Goal: Transaction & Acquisition: Book appointment/travel/reservation

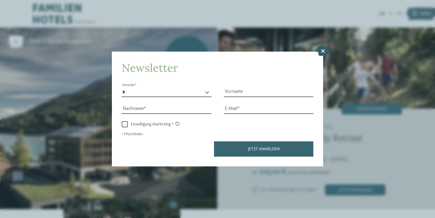
click at [326, 46] on icon at bounding box center [323, 51] width 12 height 10
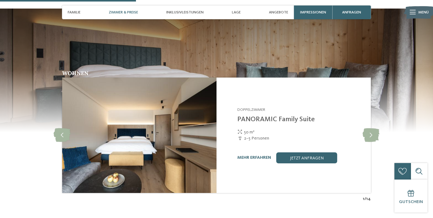
scroll to position [584, 0]
click at [370, 128] on icon at bounding box center [370, 135] width 17 height 14
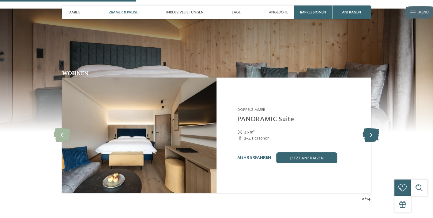
click at [370, 128] on icon at bounding box center [370, 135] width 17 height 14
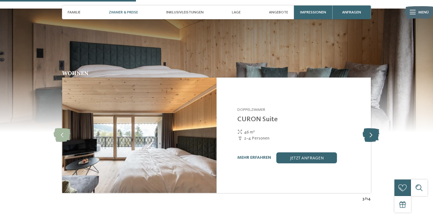
click at [370, 128] on icon at bounding box center [370, 135] width 17 height 14
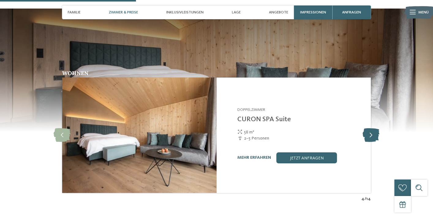
click at [370, 128] on icon at bounding box center [370, 135] width 17 height 14
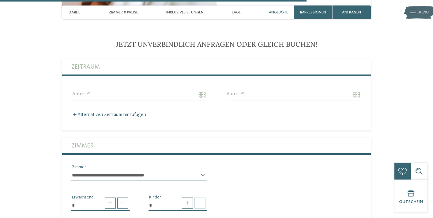
scroll to position [1314, 0]
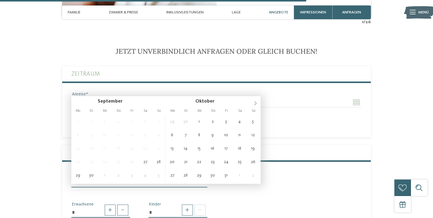
click at [124, 97] on input "Anreise" at bounding box center [139, 102] width 136 height 10
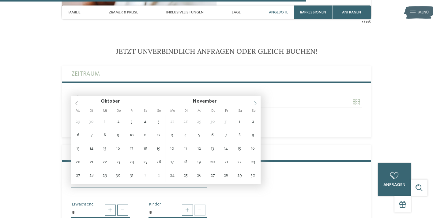
click at [254, 101] on icon at bounding box center [255, 103] width 4 height 4
type input "****"
click at [254, 101] on icon at bounding box center [255, 103] width 4 height 4
type input "****"
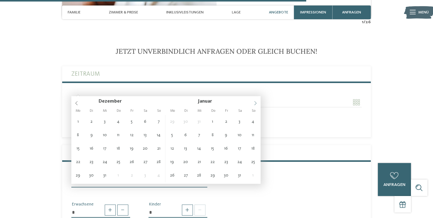
click at [254, 101] on icon at bounding box center [255, 103] width 4 height 4
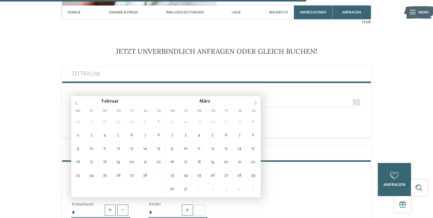
click at [254, 101] on icon at bounding box center [255, 103] width 4 height 4
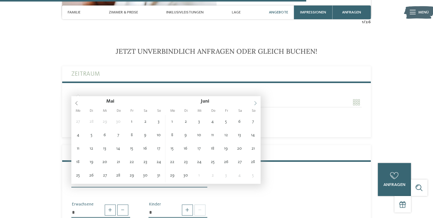
click at [254, 101] on icon at bounding box center [255, 103] width 4 height 4
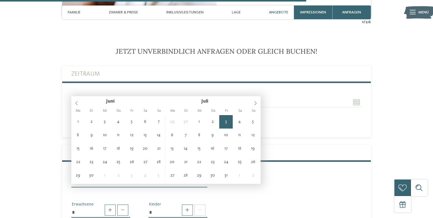
type input "**********"
type input "****"
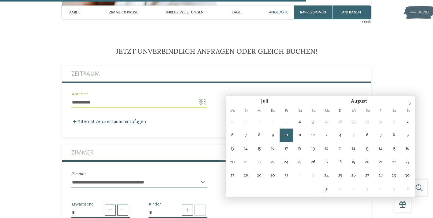
type input "**********"
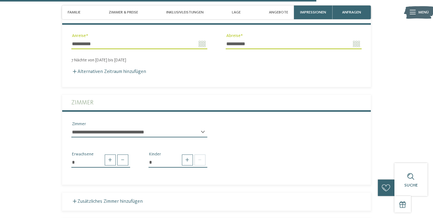
scroll to position [1375, 0]
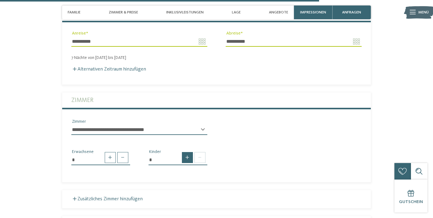
click at [190, 152] on span at bounding box center [187, 157] width 11 height 11
click at [189, 152] on span at bounding box center [187, 157] width 11 height 11
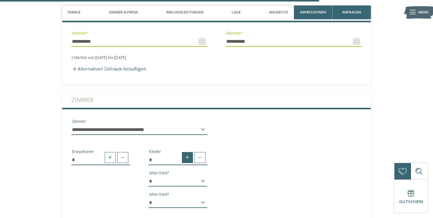
click at [189, 152] on span at bounding box center [187, 157] width 11 height 11
type input "*"
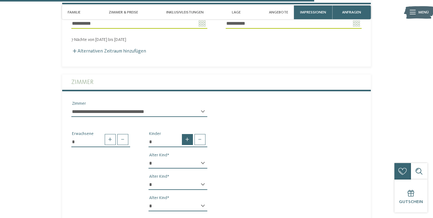
scroll to position [1401, 0]
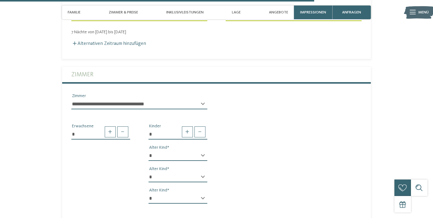
select select "*"
click at [169, 159] on div "* * * * * * * * * * * ** ** ** ** ** ** ** ** Alter Kind * * * * * * * * * * * …" at bounding box center [177, 180] width 59 height 58
select select "*"
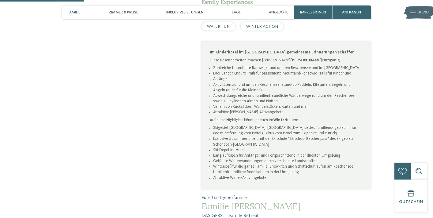
scroll to position [323, 0]
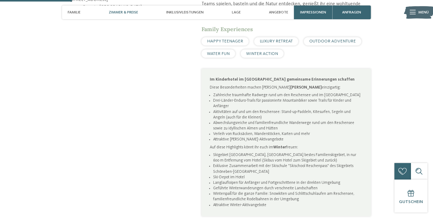
click at [136, 8] on div "Zimmer & Preise" at bounding box center [123, 13] width 35 height 14
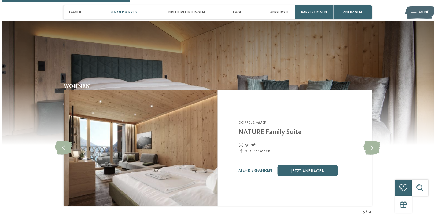
scroll to position [581, 0]
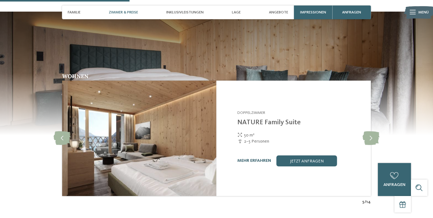
click at [250, 159] on link "mehr erfahren" at bounding box center [254, 161] width 34 height 4
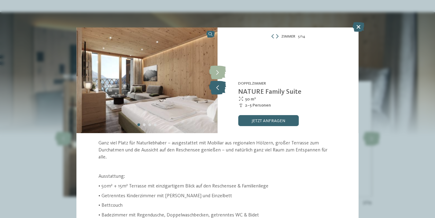
click at [220, 87] on icon at bounding box center [217, 88] width 17 height 14
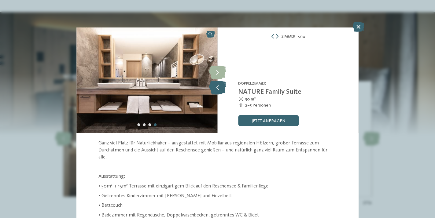
click at [220, 87] on icon at bounding box center [217, 88] width 17 height 14
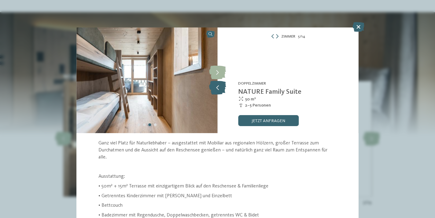
click at [220, 87] on icon at bounding box center [217, 88] width 17 height 14
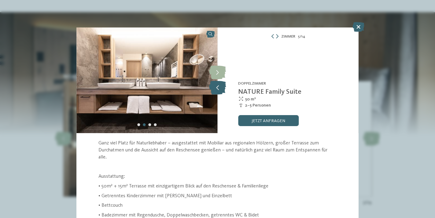
click at [220, 87] on icon at bounding box center [217, 88] width 17 height 14
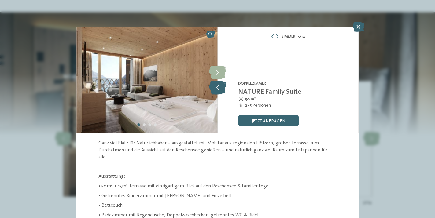
click at [220, 87] on icon at bounding box center [217, 88] width 17 height 14
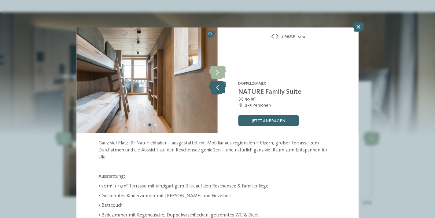
click at [220, 87] on icon at bounding box center [217, 88] width 17 height 14
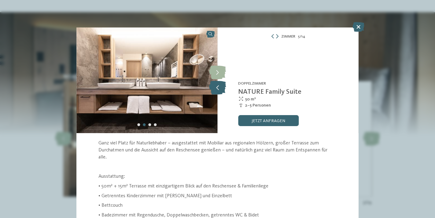
click at [220, 87] on icon at bounding box center [217, 88] width 17 height 14
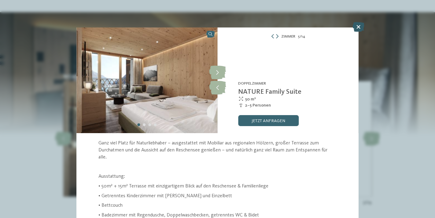
click at [356, 29] on icon at bounding box center [359, 27] width 12 height 10
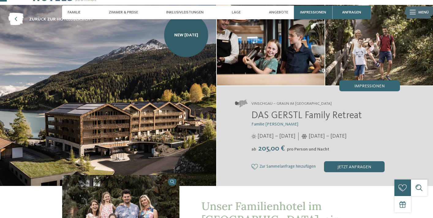
scroll to position [22, 0]
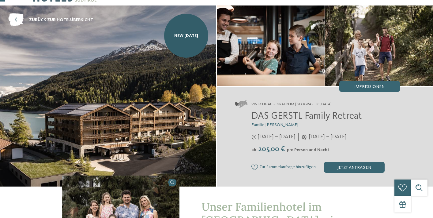
click at [159, 106] on img at bounding box center [108, 96] width 216 height 181
click at [377, 85] on span "Impressionen" at bounding box center [369, 87] width 30 height 4
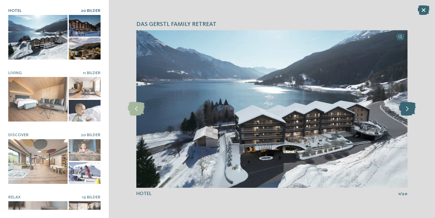
click at [407, 109] on icon at bounding box center [407, 109] width 17 height 14
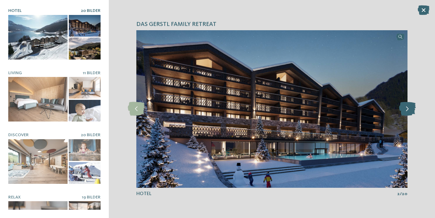
click at [407, 109] on icon at bounding box center [407, 109] width 17 height 14
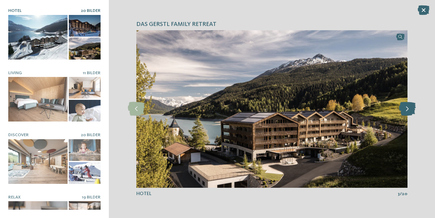
click at [407, 109] on icon at bounding box center [407, 109] width 17 height 14
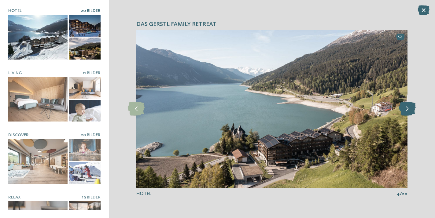
click at [407, 109] on icon at bounding box center [407, 109] width 17 height 14
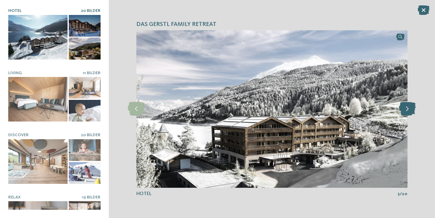
click at [407, 109] on icon at bounding box center [407, 109] width 17 height 14
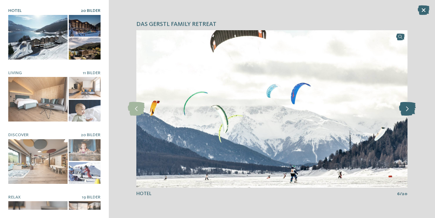
click at [407, 109] on icon at bounding box center [407, 109] width 17 height 14
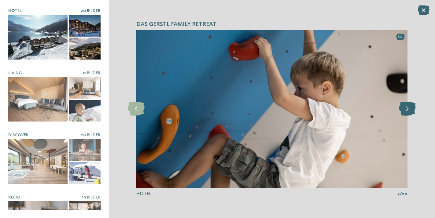
click at [407, 109] on icon at bounding box center [407, 109] width 17 height 14
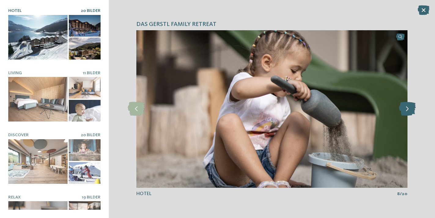
click at [407, 109] on icon at bounding box center [407, 109] width 17 height 14
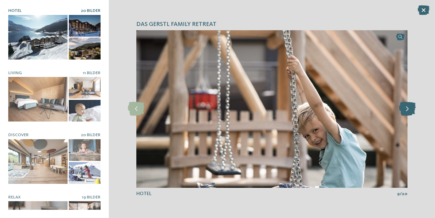
click at [407, 109] on icon at bounding box center [407, 109] width 17 height 14
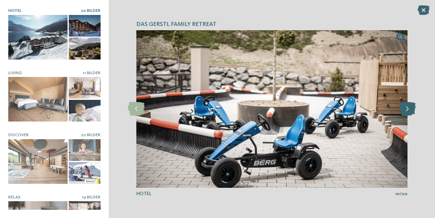
click at [407, 109] on icon at bounding box center [407, 109] width 17 height 14
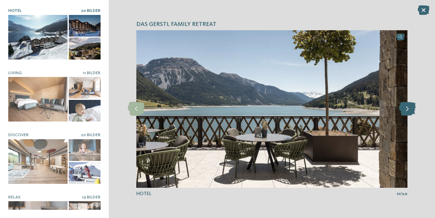
click at [407, 109] on icon at bounding box center [407, 109] width 17 height 14
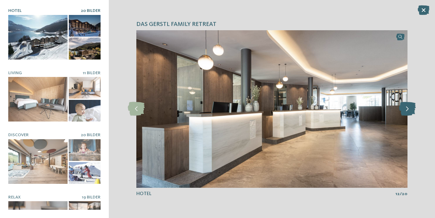
click at [407, 109] on icon at bounding box center [407, 109] width 17 height 14
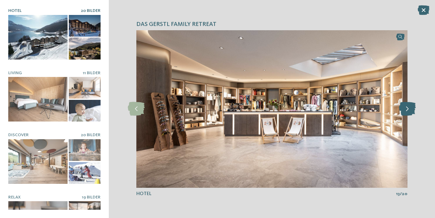
click at [407, 109] on icon at bounding box center [407, 109] width 17 height 14
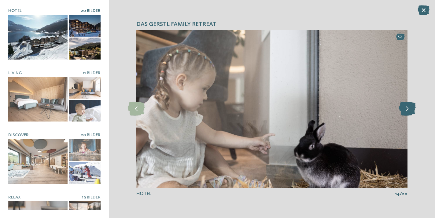
click at [407, 109] on icon at bounding box center [407, 109] width 17 height 14
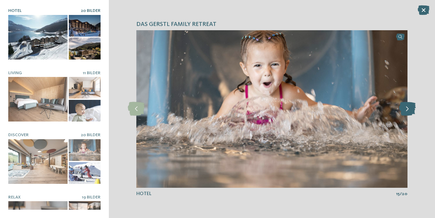
click at [407, 109] on icon at bounding box center [407, 109] width 17 height 14
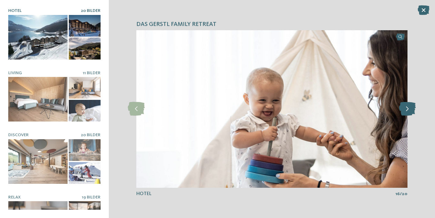
click at [407, 109] on icon at bounding box center [407, 109] width 17 height 14
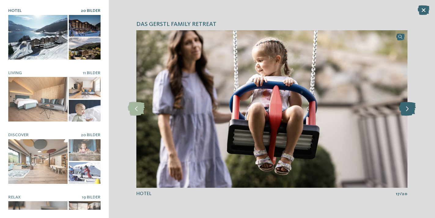
click at [407, 109] on icon at bounding box center [407, 109] width 17 height 14
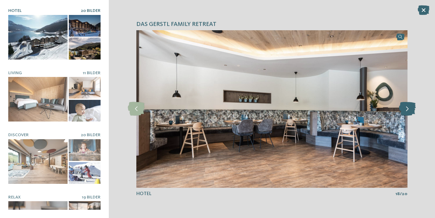
click at [407, 109] on icon at bounding box center [407, 109] width 17 height 14
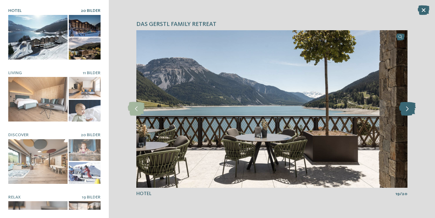
click at [407, 109] on icon at bounding box center [407, 109] width 17 height 14
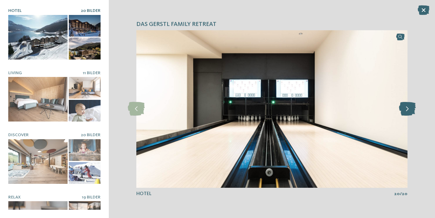
click at [407, 109] on icon at bounding box center [407, 109] width 17 height 14
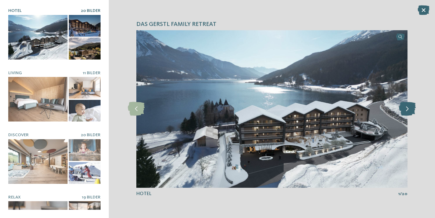
click at [407, 109] on icon at bounding box center [407, 109] width 17 height 14
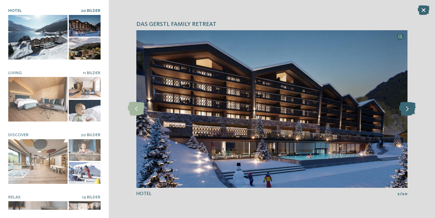
click at [407, 109] on icon at bounding box center [407, 109] width 17 height 14
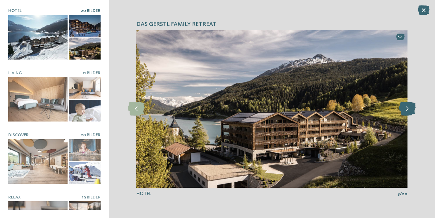
click at [407, 109] on icon at bounding box center [407, 109] width 17 height 14
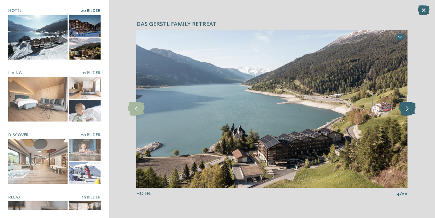
click at [407, 109] on icon at bounding box center [407, 109] width 17 height 14
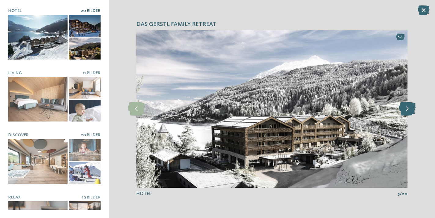
click at [407, 109] on icon at bounding box center [407, 109] width 17 height 14
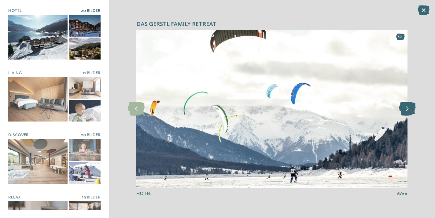
click at [407, 109] on icon at bounding box center [407, 109] width 17 height 14
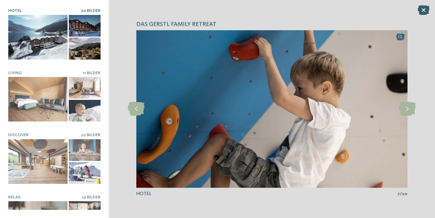
click at [422, 10] on icon at bounding box center [424, 10] width 12 height 10
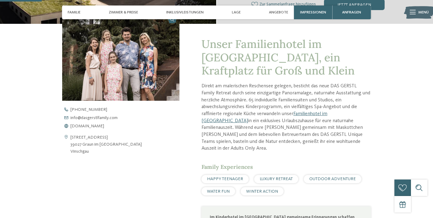
scroll to position [187, 0]
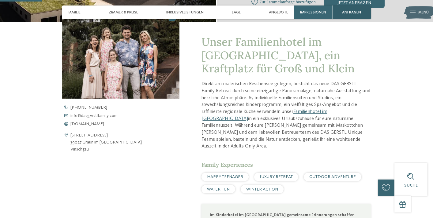
click at [358, 13] on span "anfragen" at bounding box center [351, 12] width 19 height 5
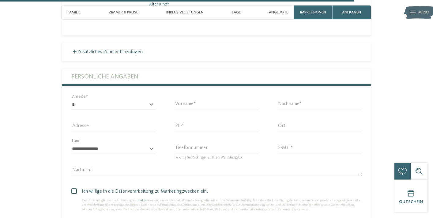
scroll to position [1588, 0]
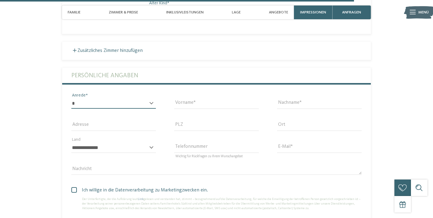
select select "*"
type input "*****"
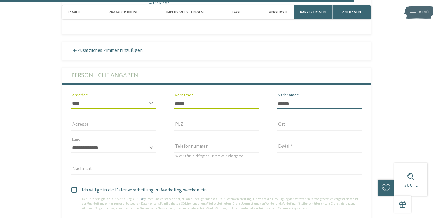
type input "******"
click at [136, 159] on div "Nachricht" at bounding box center [216, 170] width 309 height 22
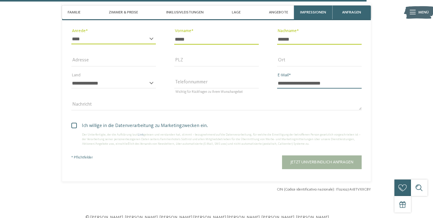
scroll to position [1657, 0]
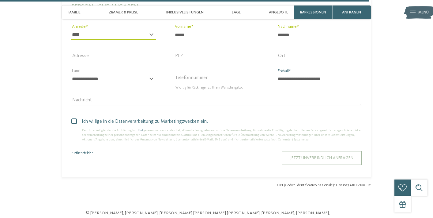
type input "**********"
click at [301, 151] on button "Jetzt unverbindlich anfragen" at bounding box center [322, 158] width 80 height 14
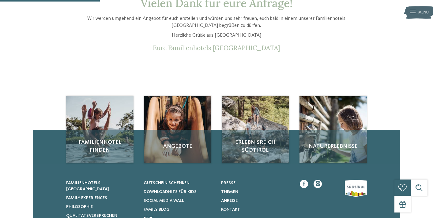
scroll to position [40, 0]
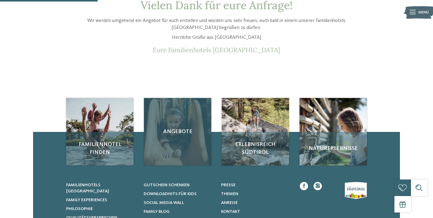
click at [170, 128] on span "Angebote" at bounding box center [177, 132] width 56 height 8
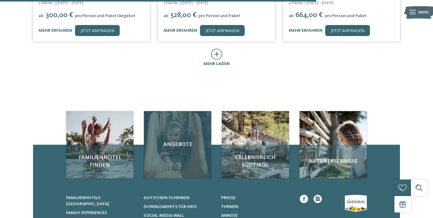
scroll to position [399, 0]
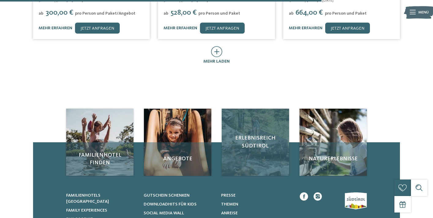
click at [250, 109] on div "Erlebnisreich Südtirol" at bounding box center [254, 142] width 67 height 67
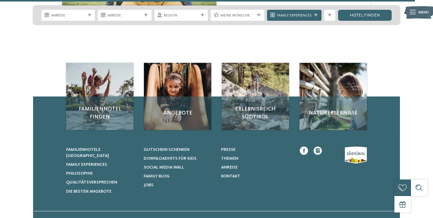
scroll to position [1401, 0]
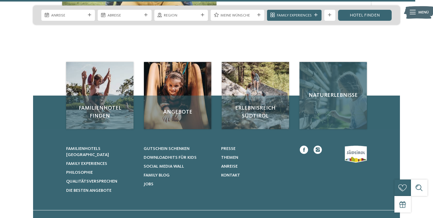
click at [325, 62] on div "Naturerlebnisse" at bounding box center [332, 95] width 67 height 67
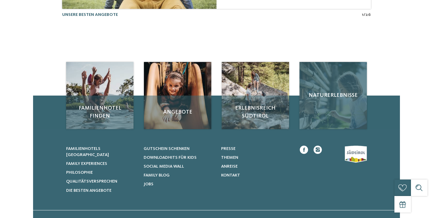
scroll to position [0, 0]
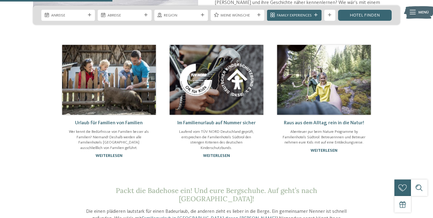
scroll to position [421, 0]
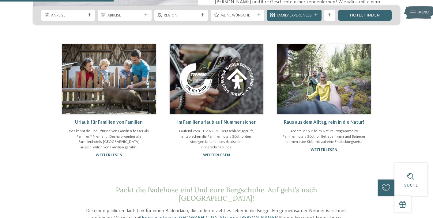
click at [323, 148] on link "weiterlesen" at bounding box center [323, 150] width 27 height 4
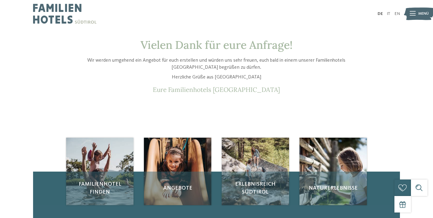
click at [415, 12] on img at bounding box center [418, 13] width 30 height 15
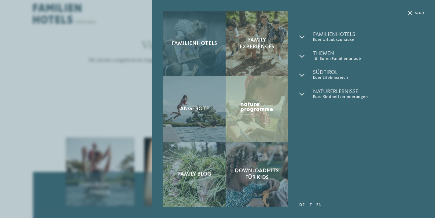
click at [196, 56] on div "Familienhotels" at bounding box center [194, 43] width 62 height 65
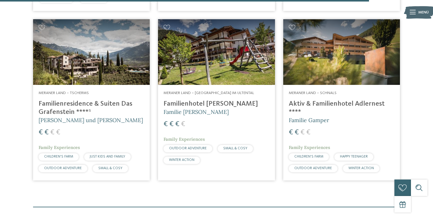
scroll to position [1559, 0]
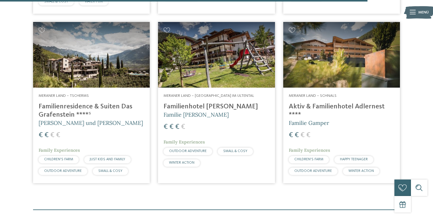
click at [325, 51] on img at bounding box center [341, 54] width 117 height 65
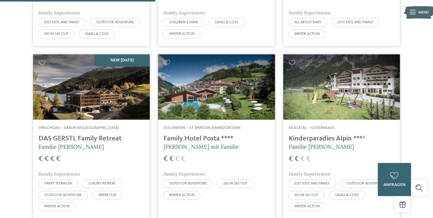
scroll to position [660, 0]
click at [102, 87] on img at bounding box center [91, 86] width 117 height 65
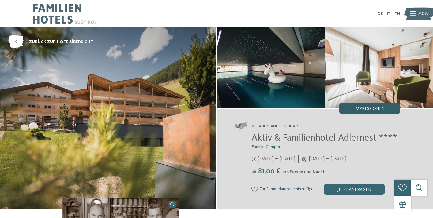
click at [372, 107] on span "Impressionen" at bounding box center [369, 109] width 30 height 4
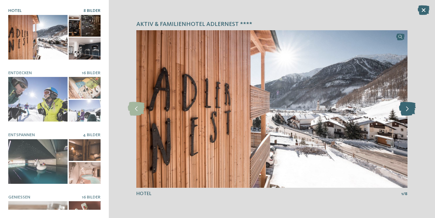
click at [411, 106] on icon at bounding box center [407, 109] width 17 height 14
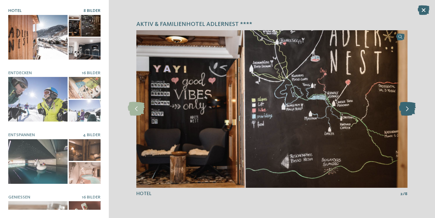
click at [411, 106] on icon at bounding box center [407, 109] width 17 height 14
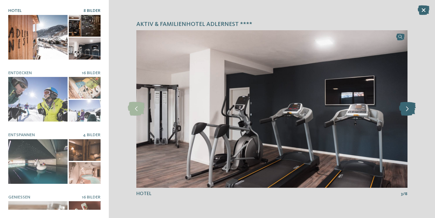
click at [411, 106] on icon at bounding box center [407, 109] width 17 height 14
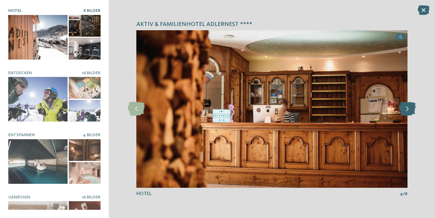
click at [411, 106] on icon at bounding box center [407, 109] width 17 height 14
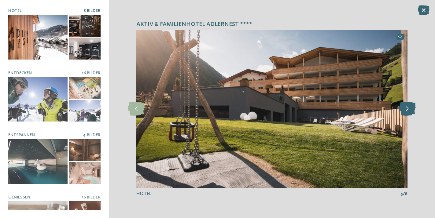
click at [411, 106] on icon at bounding box center [407, 109] width 17 height 14
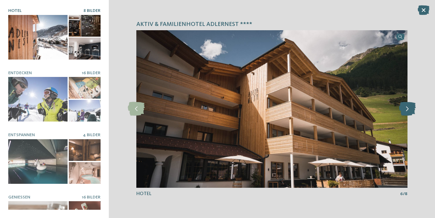
click at [411, 106] on icon at bounding box center [407, 109] width 17 height 14
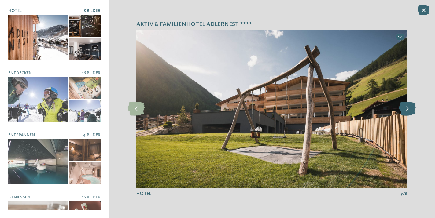
click at [411, 106] on icon at bounding box center [407, 109] width 17 height 14
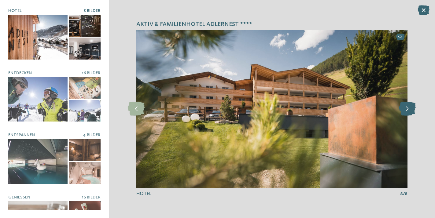
click at [411, 106] on icon at bounding box center [407, 109] width 17 height 14
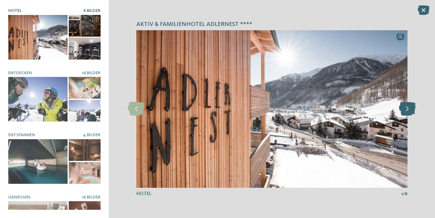
click at [411, 106] on icon at bounding box center [407, 109] width 17 height 14
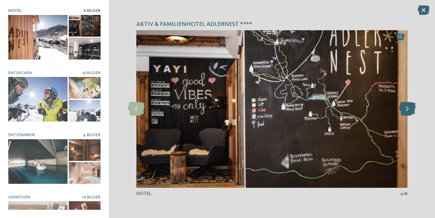
click at [411, 106] on icon at bounding box center [407, 109] width 17 height 14
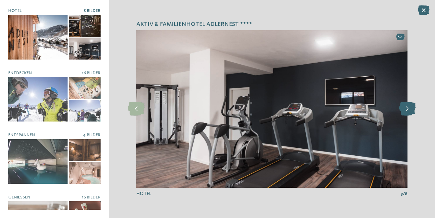
click at [411, 106] on icon at bounding box center [407, 109] width 17 height 14
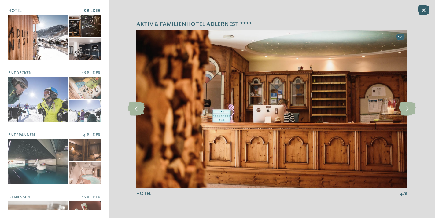
click at [423, 8] on icon at bounding box center [424, 10] width 12 height 10
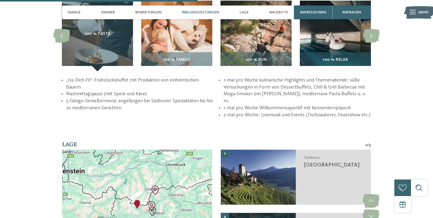
scroll to position [871, 0]
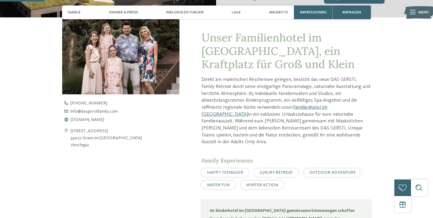
scroll to position [192, 0]
